Goal: Task Accomplishment & Management: Complete application form

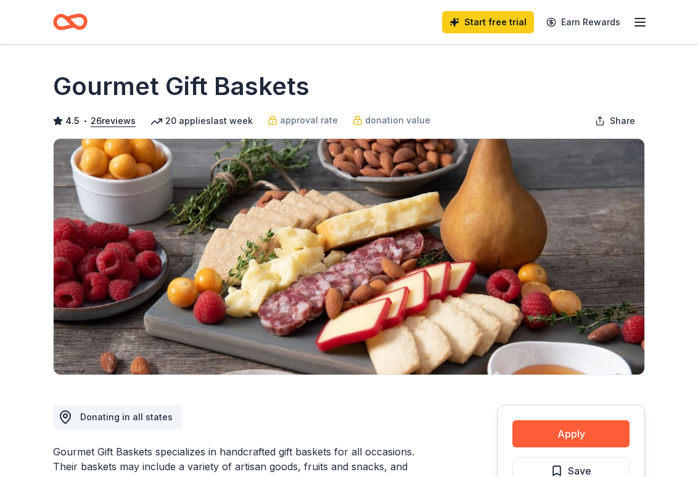
click at [573, 431] on button "Apply" at bounding box center [571, 433] width 117 height 27
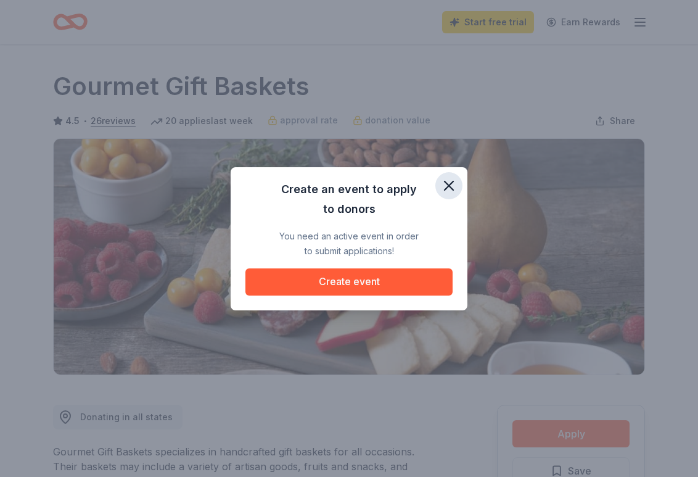
click at [451, 181] on icon "button" at bounding box center [448, 185] width 17 height 17
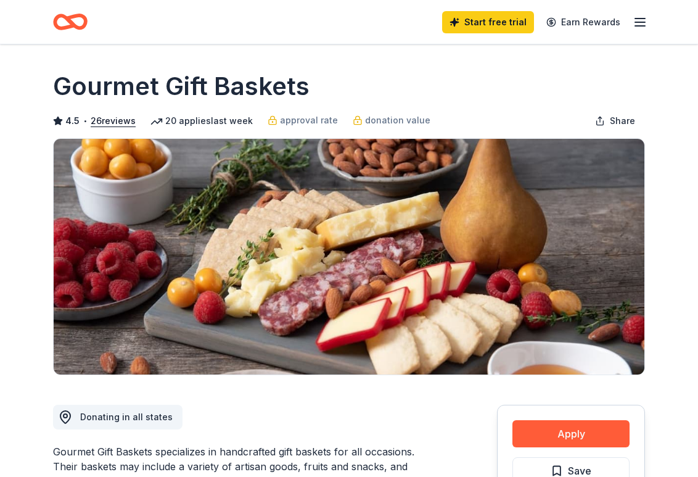
click at [648, 11] on div "Start free trial Earn Rewards" at bounding box center [349, 22] width 632 height 44
click at [642, 22] on line "button" at bounding box center [640, 22] width 10 height 0
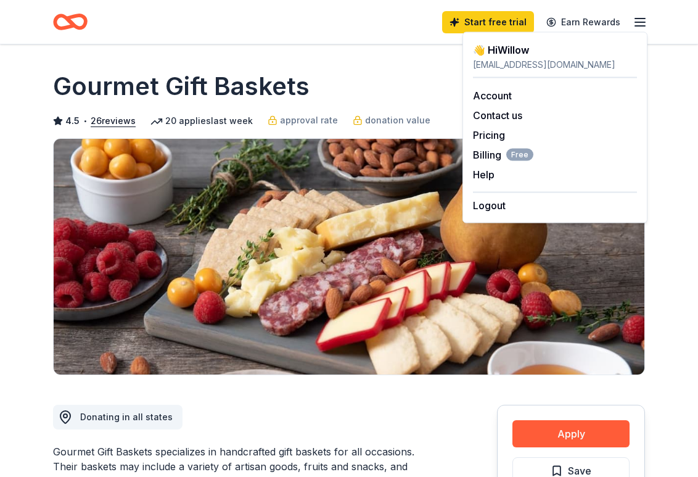
click at [496, 57] on div "willowgroveschoolpto@gmail.com" at bounding box center [555, 64] width 164 height 15
click at [489, 91] on link "Account" at bounding box center [492, 95] width 39 height 12
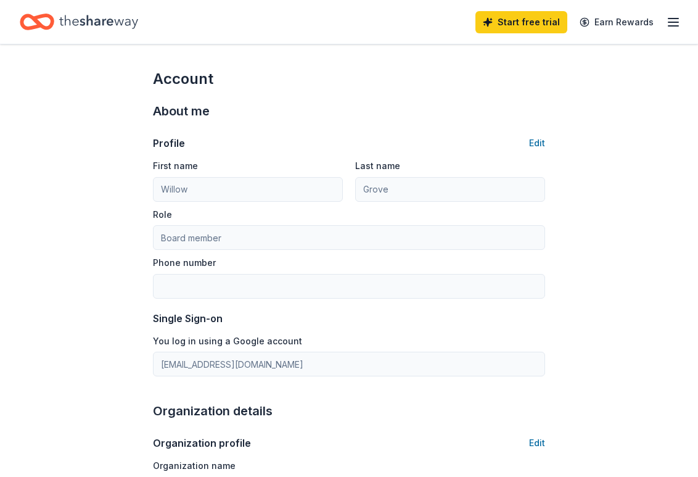
click at [489, 91] on div "About me Profile Edit First name Willow Last name Grove Role Board member Phone…" at bounding box center [349, 239] width 392 height 300
click at [675, 22] on line "button" at bounding box center [674, 22] width 10 height 0
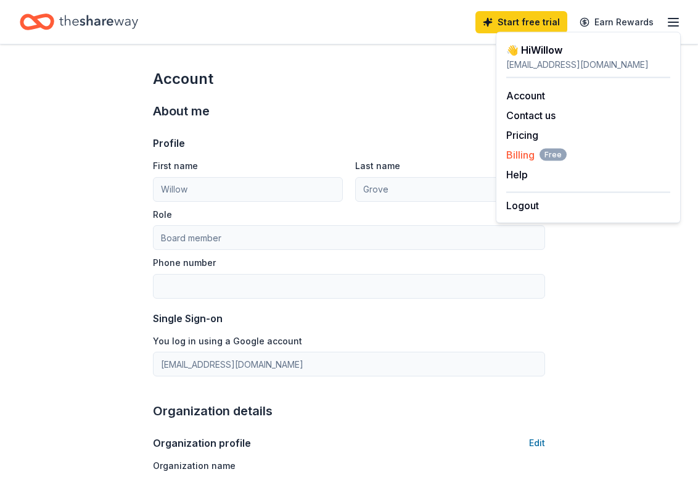
click at [518, 156] on span "Billing Free" at bounding box center [536, 154] width 60 height 15
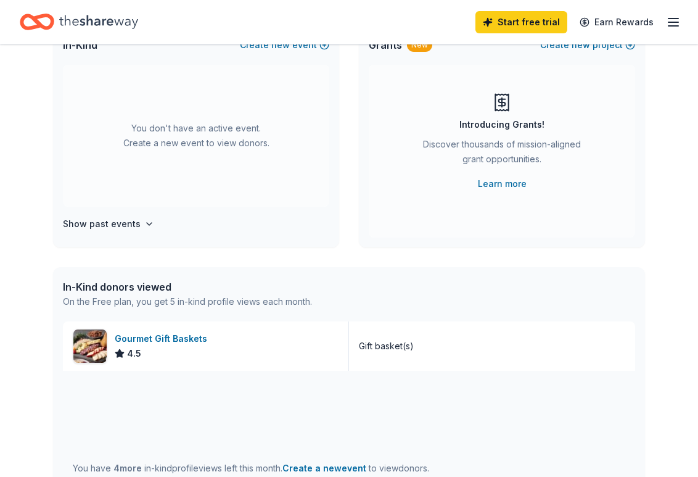
scroll to position [104, 0]
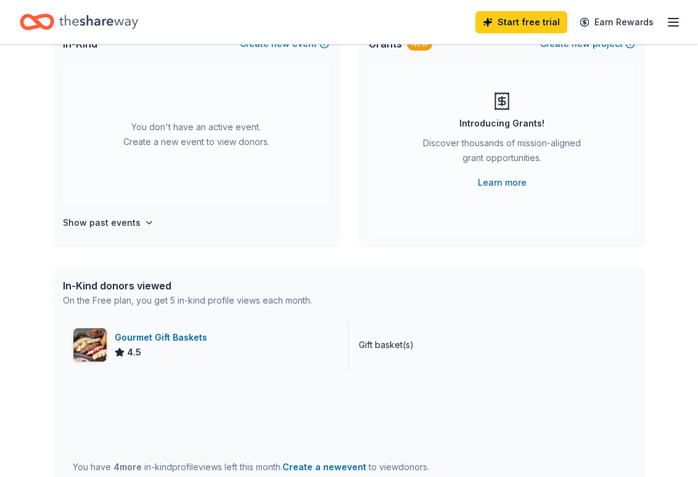
click at [154, 332] on div "Gourmet Gift Baskets" at bounding box center [163, 337] width 97 height 15
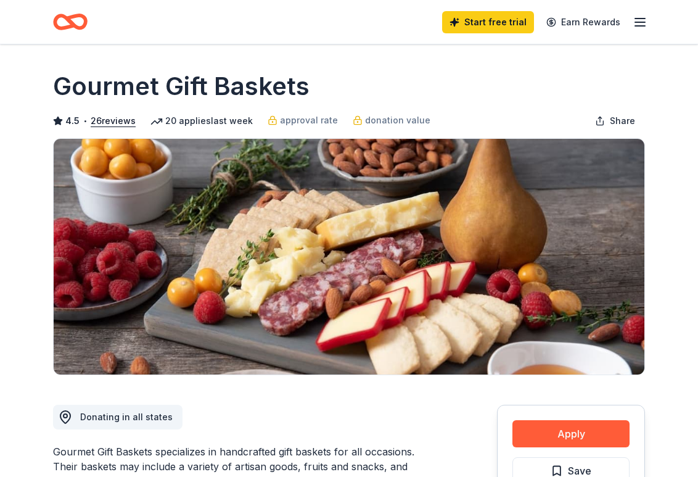
scroll to position [59, 0]
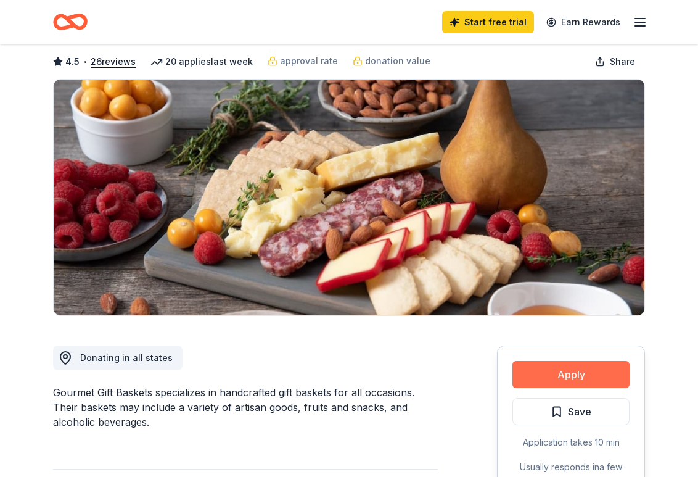
click at [555, 372] on button "Apply" at bounding box center [571, 374] width 117 height 27
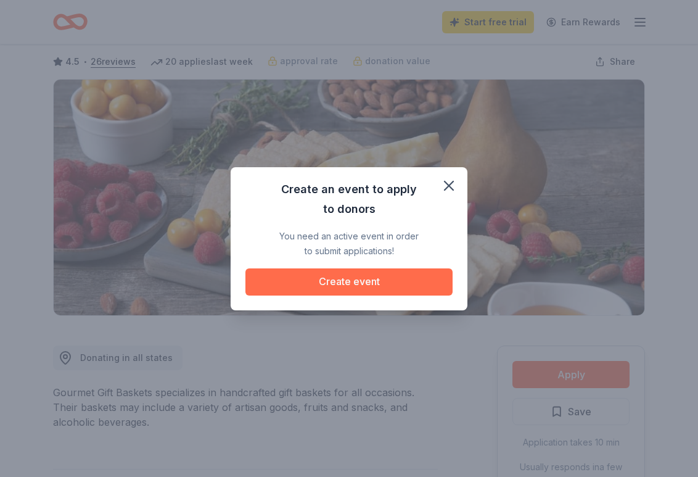
click at [361, 280] on button "Create event" at bounding box center [349, 281] width 207 height 27
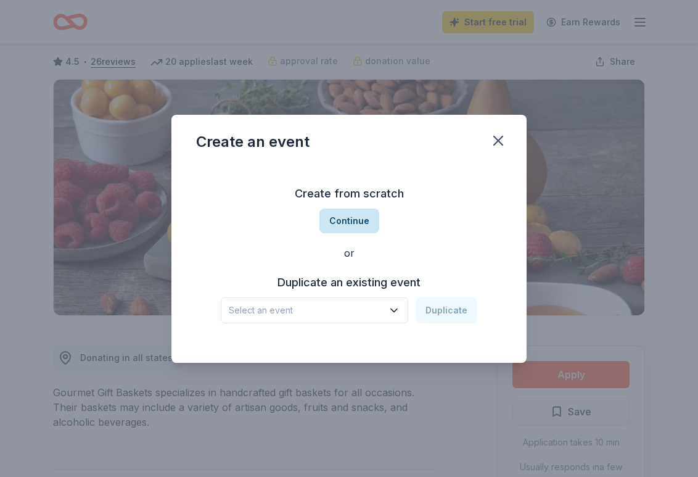
click at [361, 218] on button "Continue" at bounding box center [350, 221] width 60 height 25
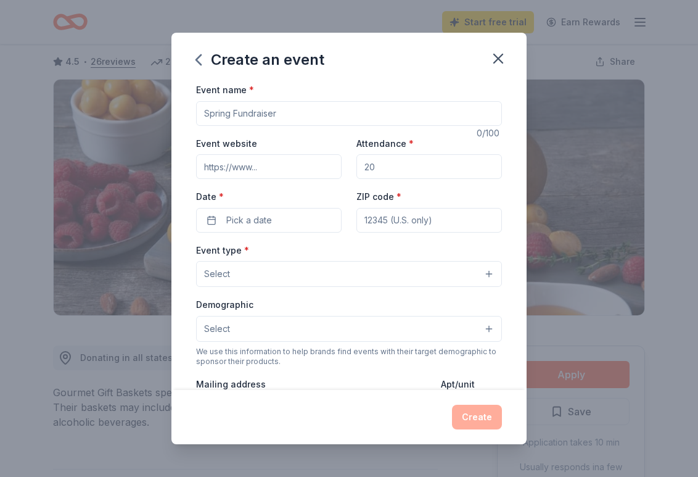
click at [301, 102] on input "Event name *" at bounding box center [349, 113] width 306 height 25
click at [267, 213] on span "Pick a date" at bounding box center [249, 220] width 46 height 15
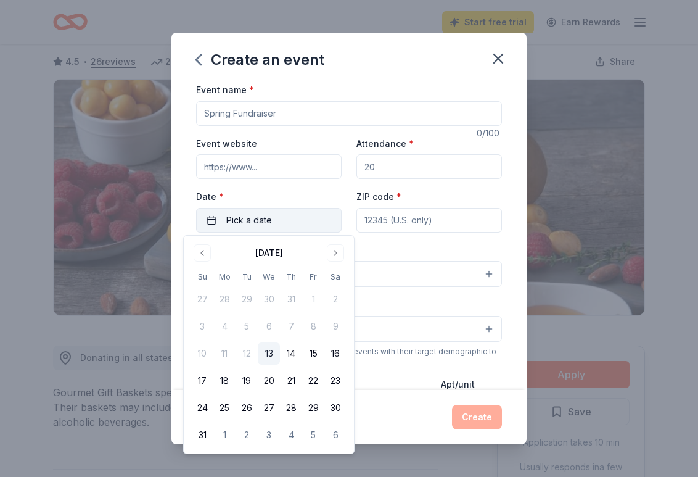
click at [267, 213] on span "Pick a date" at bounding box center [249, 220] width 46 height 15
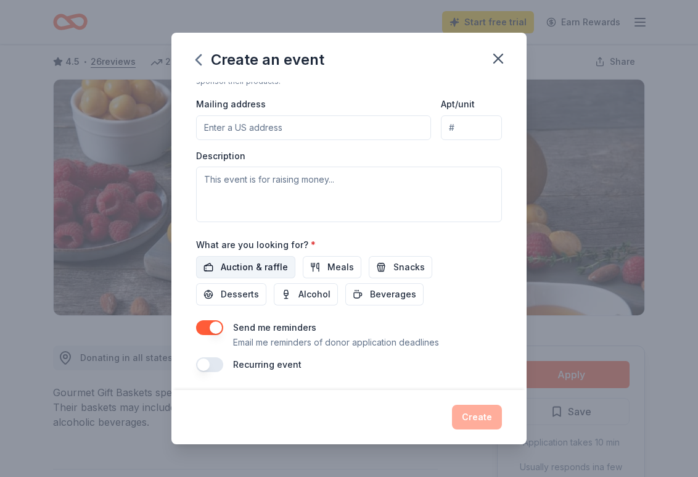
scroll to position [282, 0]
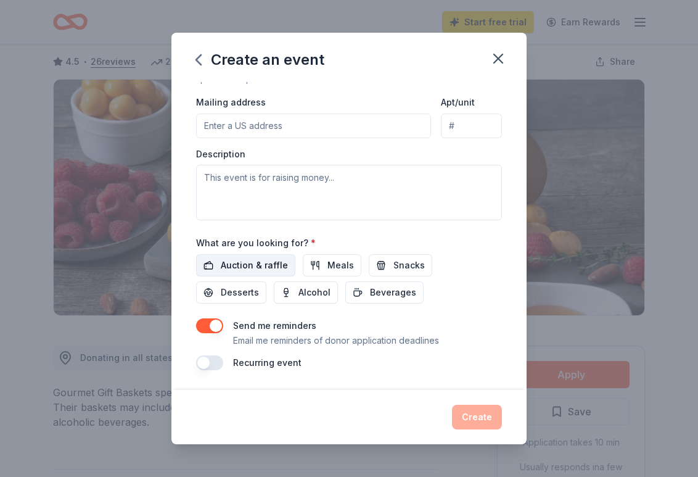
click at [262, 266] on span "Auction & raffle" at bounding box center [254, 265] width 67 height 15
click at [262, 256] on button "Auction & raffle" at bounding box center [245, 265] width 99 height 22
click at [263, 255] on button "Auction & raffle" at bounding box center [245, 265] width 99 height 22
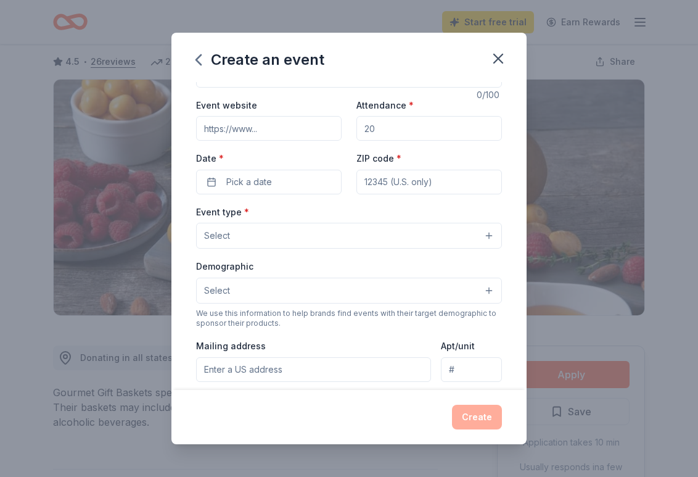
scroll to position [0, 0]
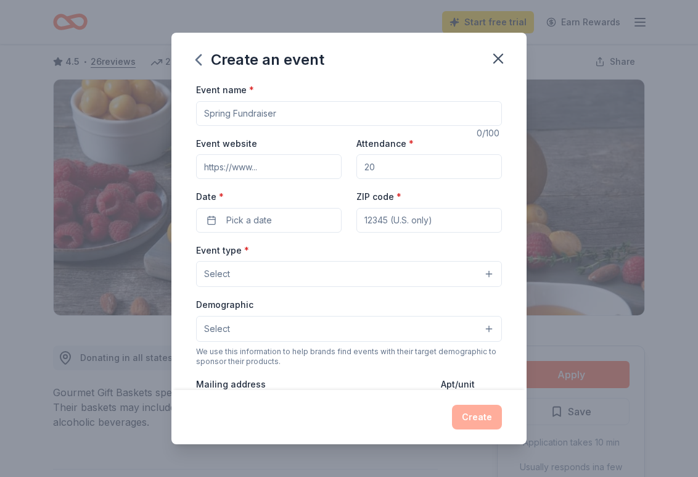
click at [246, 115] on input "Event name *" at bounding box center [349, 113] width 306 height 25
click at [273, 334] on button "Select" at bounding box center [349, 329] width 306 height 26
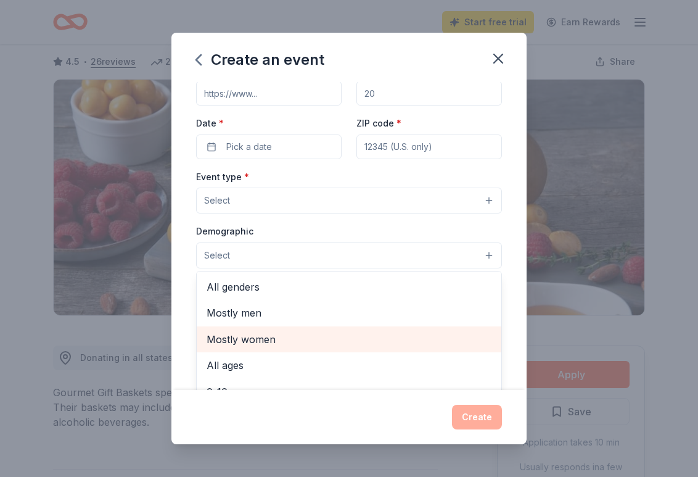
click at [271, 336] on span "Mostly women" at bounding box center [349, 339] width 285 height 16
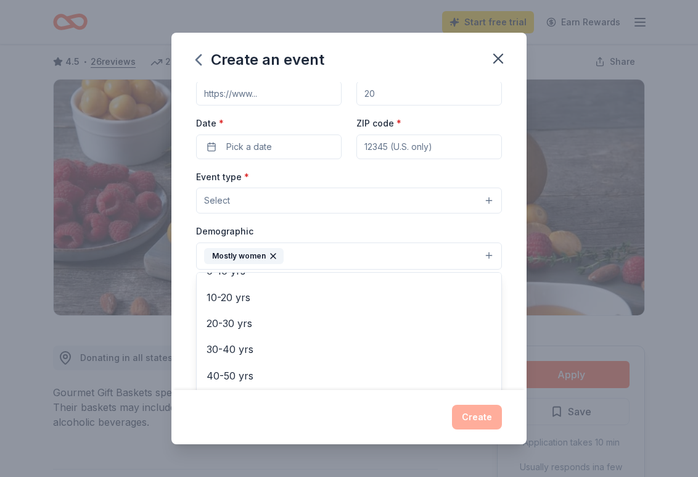
scroll to position [101, 0]
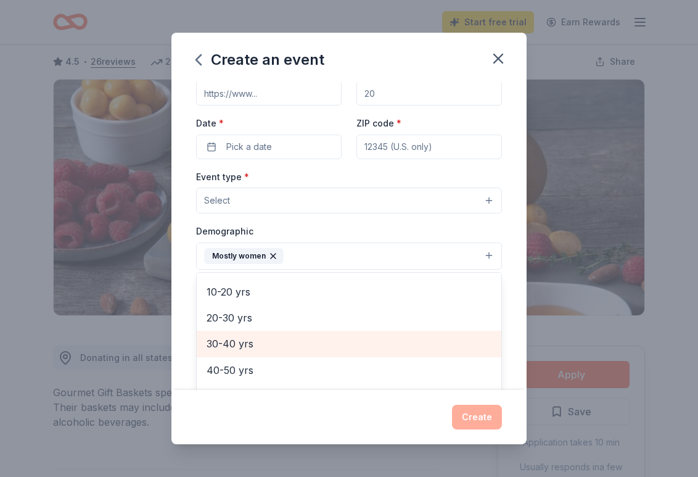
click at [262, 350] on span "30-40 yrs" at bounding box center [349, 344] width 285 height 16
click at [255, 345] on span "40-50 yrs" at bounding box center [349, 344] width 285 height 16
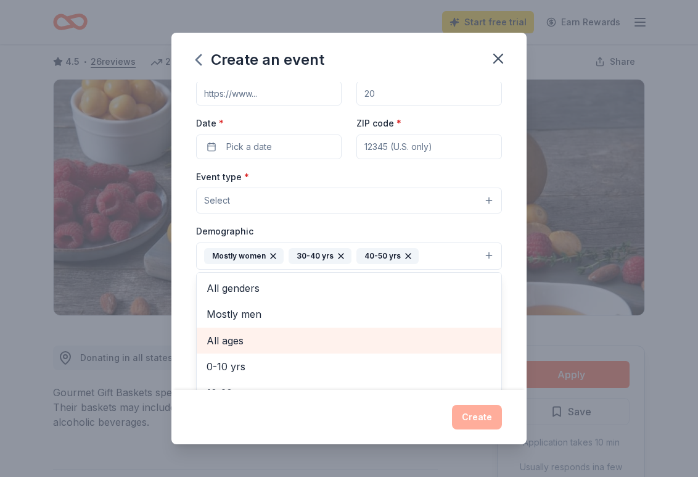
scroll to position [3, 0]
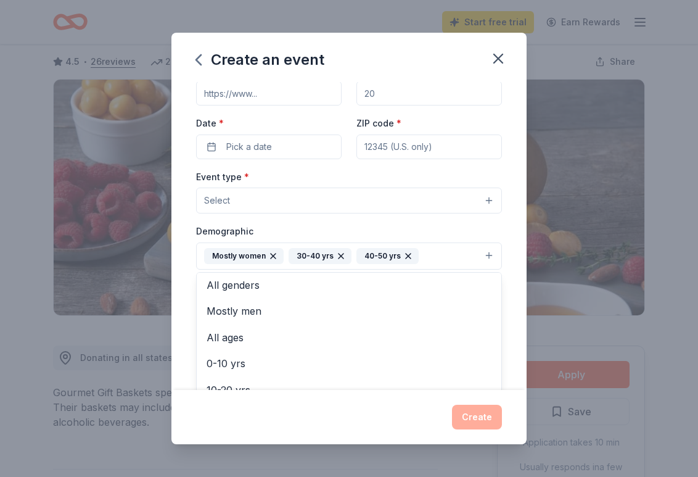
click at [318, 181] on div "Event type * Select Demographic Mostly women 30-40 yrs 40-50 yrs All genders Mo…" at bounding box center [349, 299] width 306 height 261
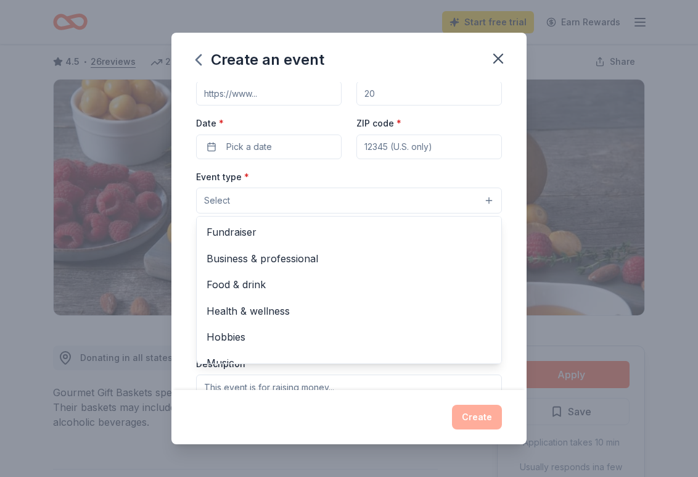
click at [314, 198] on button "Select" at bounding box center [349, 201] width 306 height 26
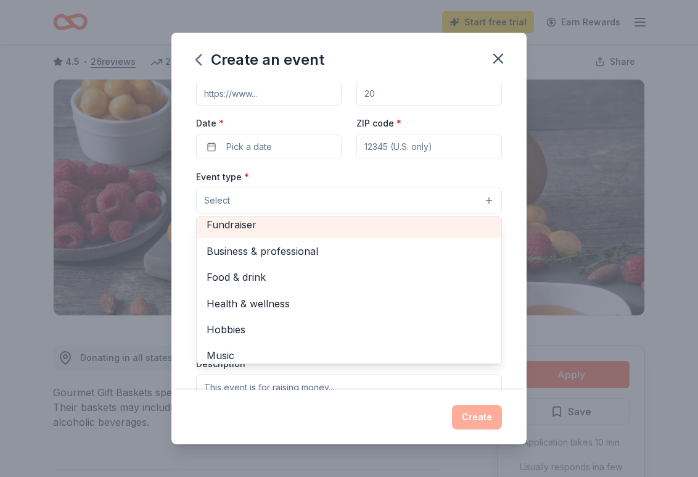
scroll to position [2, 0]
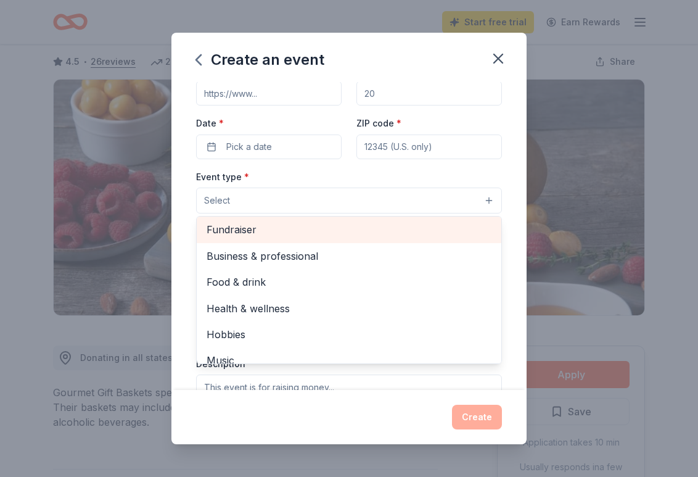
click at [294, 229] on span "Fundraiser" at bounding box center [349, 229] width 285 height 16
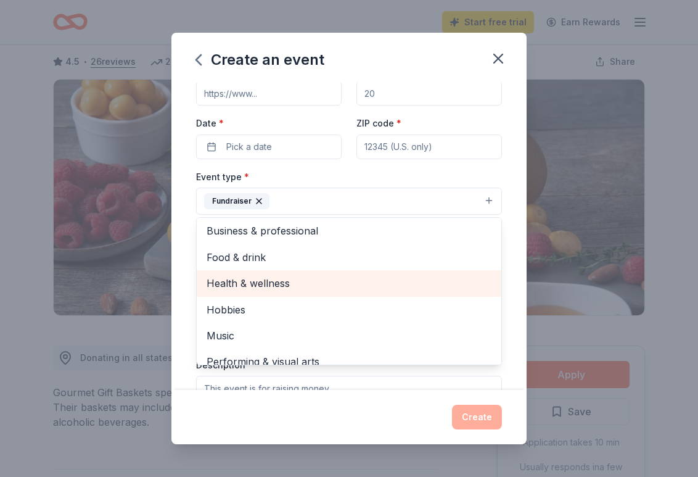
scroll to position [15, 0]
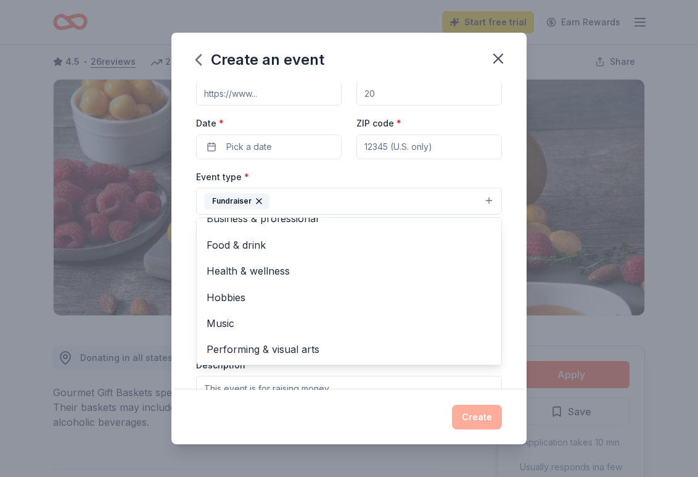
click at [191, 284] on div "Event name * 0 /100 Event website Attendance * Date * Pick a date ZIP code * Ev…" at bounding box center [348, 236] width 355 height 308
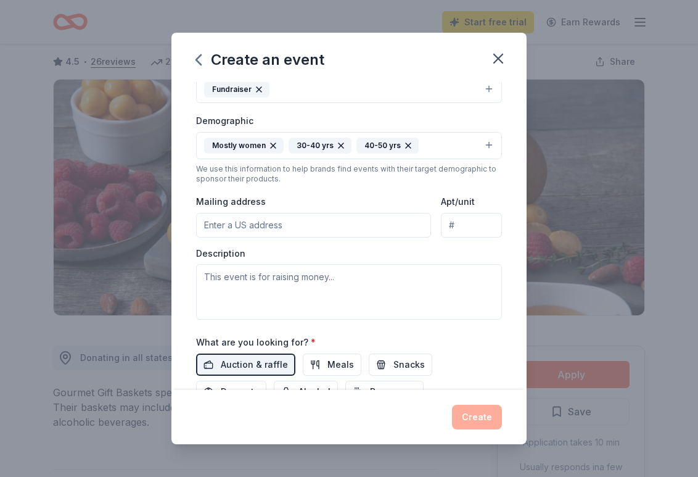
scroll to position [188, 0]
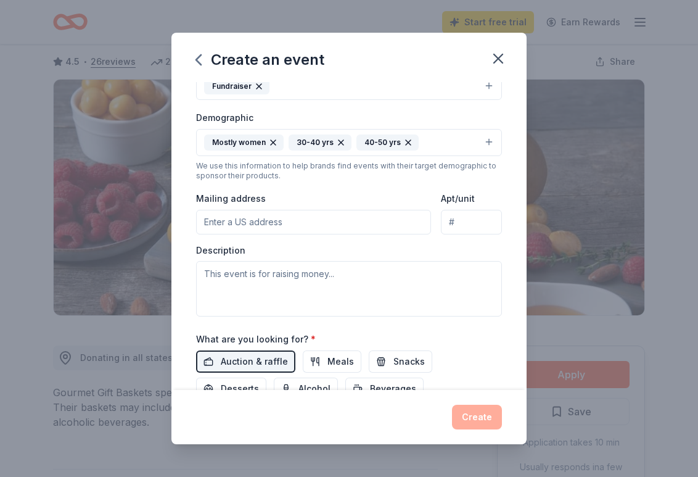
click at [221, 209] on div "Mailing address" at bounding box center [313, 213] width 235 height 44
click at [221, 227] on input "Mailing address" at bounding box center [313, 222] width 235 height 25
type input "*"
type input "[STREET_ADDRESS]"
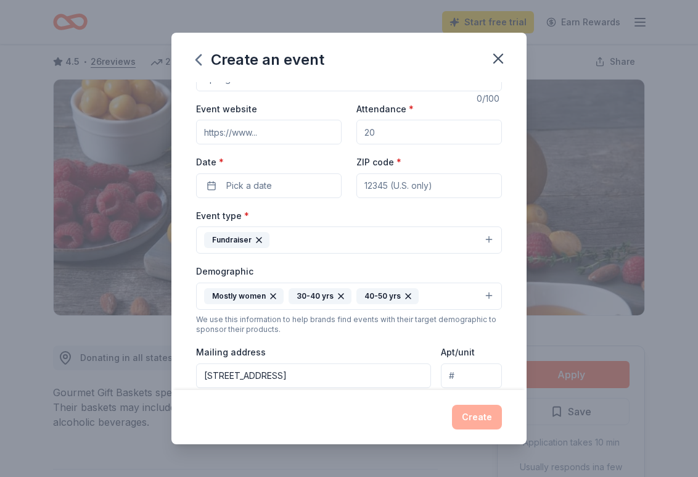
scroll to position [0, 0]
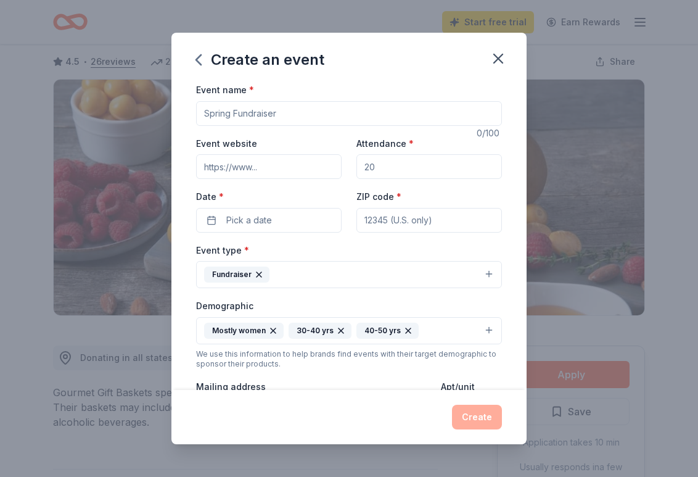
drag, startPoint x: 387, startPoint y: 167, endPoint x: 323, endPoint y: 167, distance: 63.5
click at [323, 167] on div "Event website Attendance * Date * Pick a date ZIP code *" at bounding box center [349, 184] width 306 height 97
drag, startPoint x: 373, startPoint y: 170, endPoint x: 398, endPoint y: 173, distance: 25.4
click at [398, 173] on input "Attendance *" at bounding box center [430, 166] width 146 height 25
type input "300"
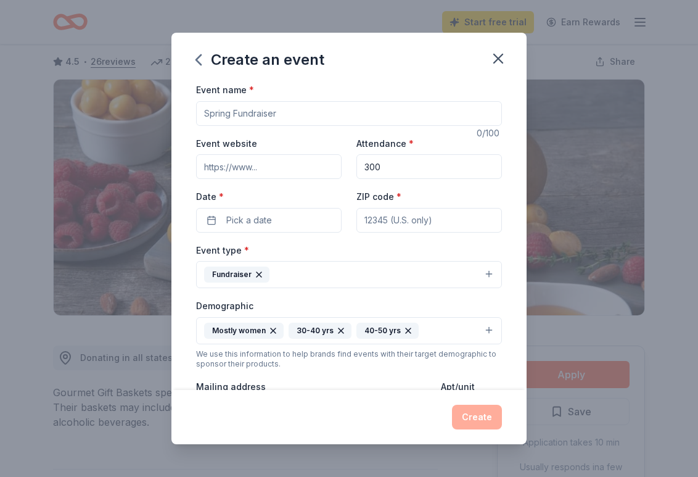
click at [355, 228] on div "Event website Attendance * 300 Date * Pick a date ZIP code *" at bounding box center [349, 184] width 306 height 97
click at [361, 226] on input "ZIP code *" at bounding box center [430, 220] width 146 height 25
type input "60089"
click at [282, 229] on button "Pick a date" at bounding box center [269, 220] width 146 height 25
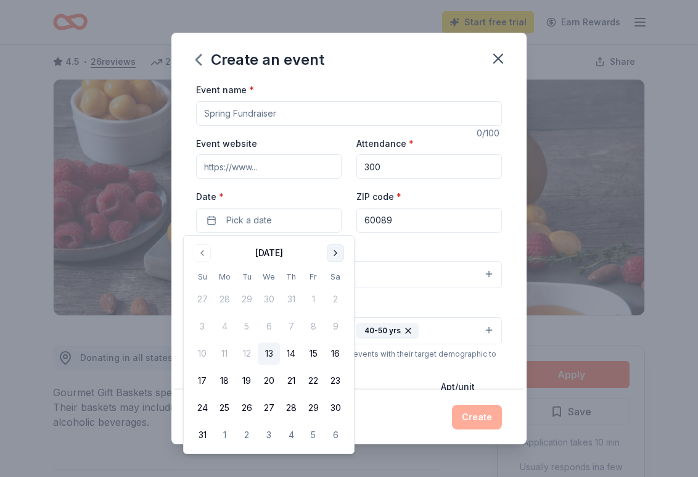
click at [337, 254] on button "Go to next month" at bounding box center [335, 252] width 17 height 17
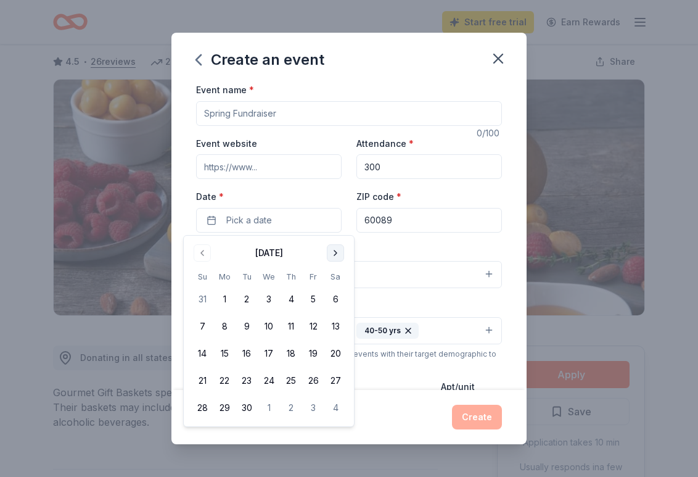
click at [337, 254] on button "Go to next month" at bounding box center [335, 252] width 17 height 17
click at [334, 254] on button "Go to next month" at bounding box center [335, 252] width 17 height 17
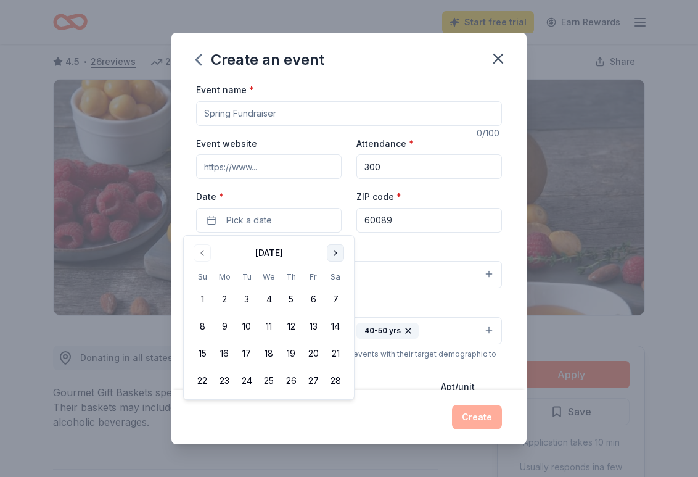
click at [334, 254] on button "Go to next month" at bounding box center [335, 252] width 17 height 17
click at [265, 328] on button "11" at bounding box center [269, 326] width 22 height 22
click at [388, 414] on div "Create" at bounding box center [349, 417] width 306 height 25
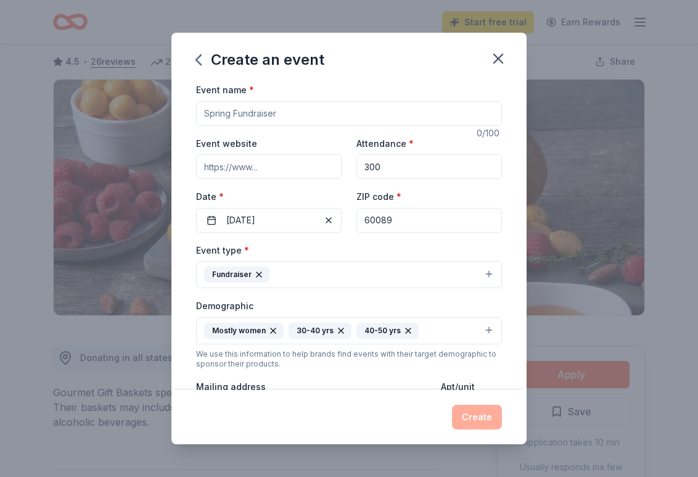
click at [212, 170] on input "Event website" at bounding box center [269, 166] width 146 height 25
click at [241, 115] on input "Event name *" at bounding box center [349, 113] width 306 height 25
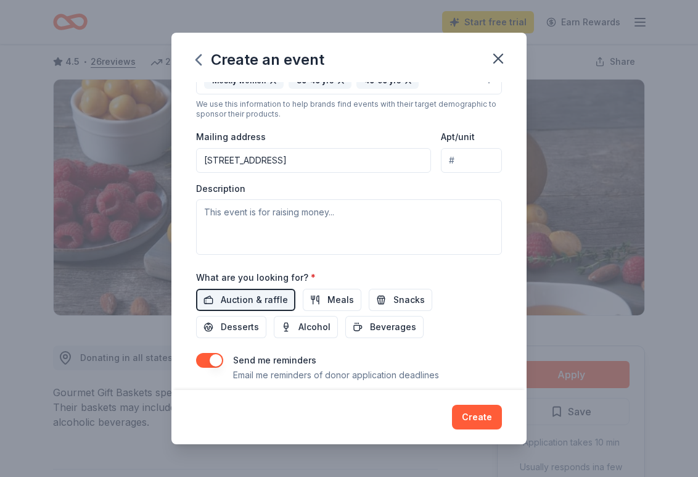
scroll to position [284, 0]
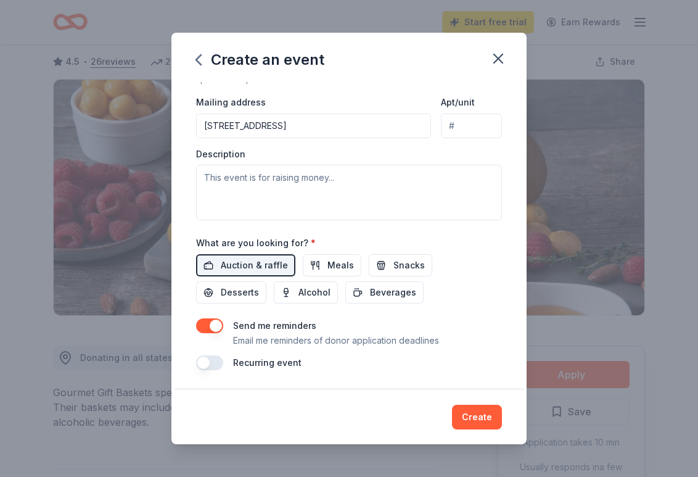
type input "Willow Grove Pizza Bingo Silent Auction"
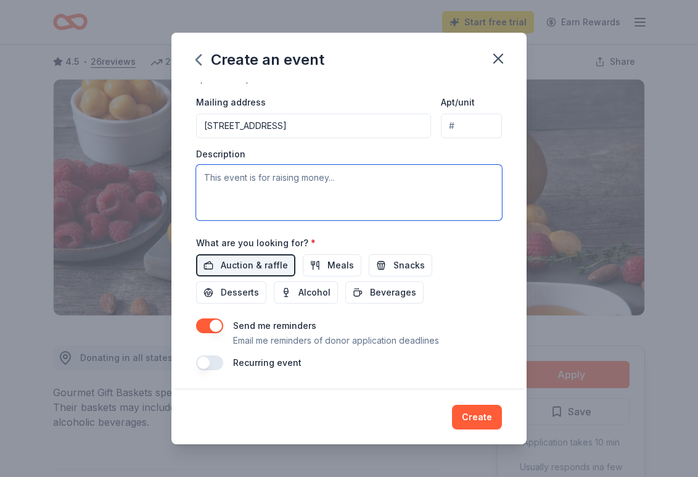
click at [241, 184] on textarea at bounding box center [349, 193] width 306 height 56
paste textarea "We are asking for your support! On [DATE], the Willow Grove PTO will host its a…"
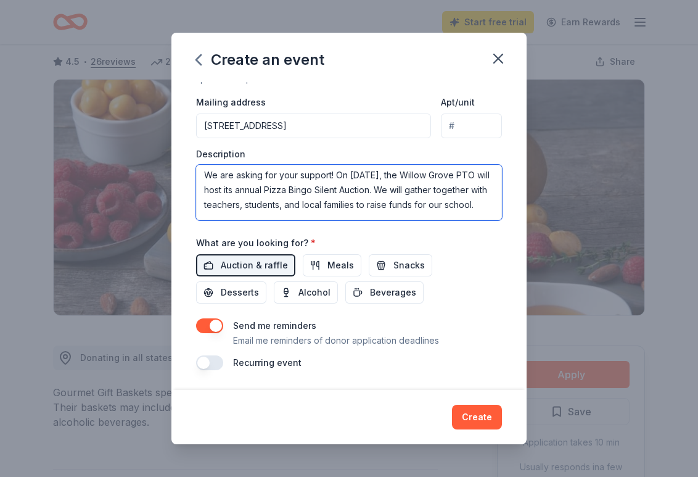
scroll to position [0, 0]
click at [410, 176] on textarea "We are asking for your support! On [DATE], the Willow Grove PTO will host its a…" at bounding box center [349, 193] width 306 height 56
click at [406, 177] on textarea "We are asking for your support! On [DATE], the Willow Grove PTO will host its a…" at bounding box center [349, 193] width 306 height 56
click at [403, 179] on textarea "We are asking for your support! On [DATE], the Willow Grove PTO will host its a…" at bounding box center [349, 193] width 306 height 56
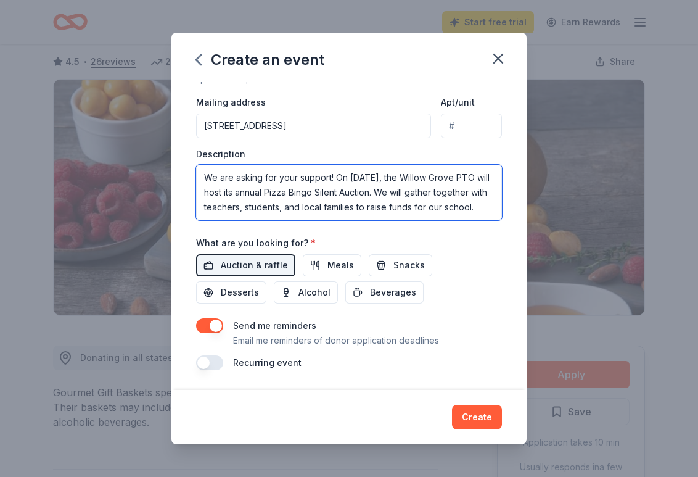
click at [382, 178] on textarea "We are asking for your support! On [DATE], the Willow Grove PTO will host its a…" at bounding box center [349, 193] width 306 height 56
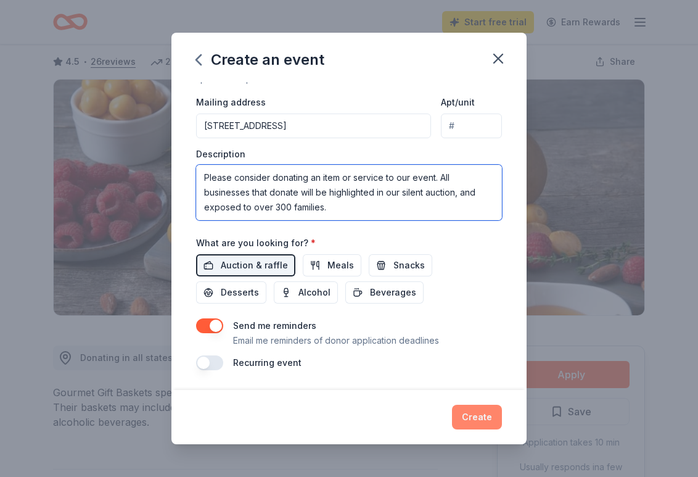
type textarea "We are asking for your support! On [DATE], the Willow Grove PTO will host its a…"
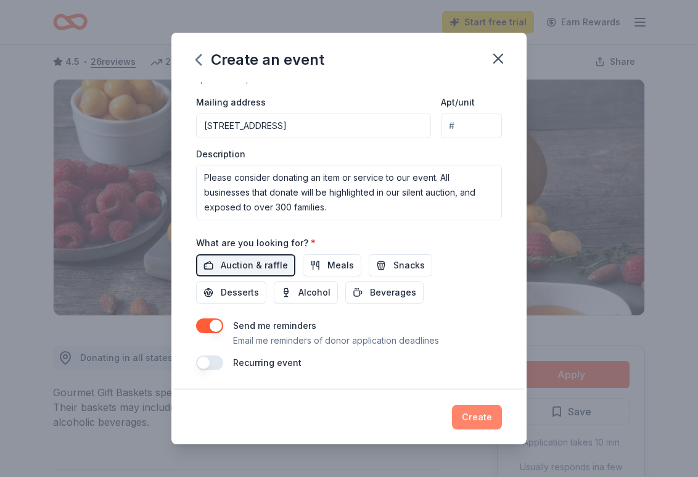
click at [468, 416] on button "Create" at bounding box center [477, 417] width 50 height 25
